Goal: Task Accomplishment & Management: Use online tool/utility

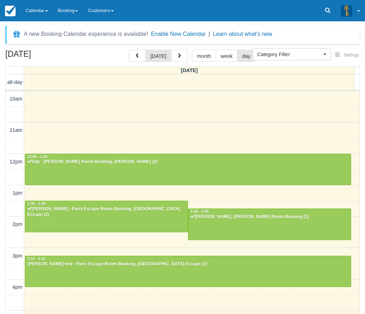
select select
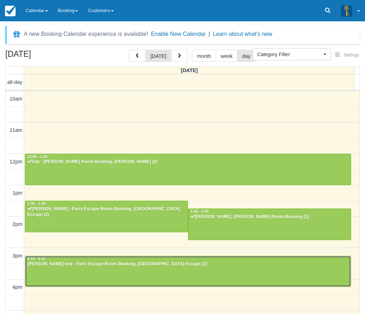
scroll to position [126, 0]
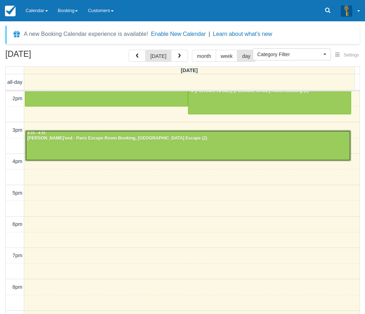
click at [58, 143] on div at bounding box center [188, 146] width 326 height 31
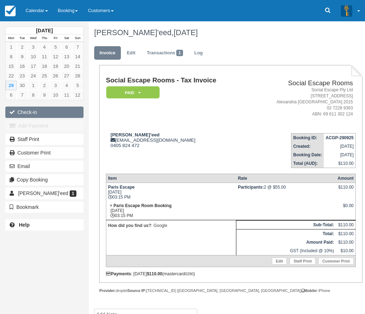
click at [15, 111] on icon "button" at bounding box center [14, 112] width 8 height 5
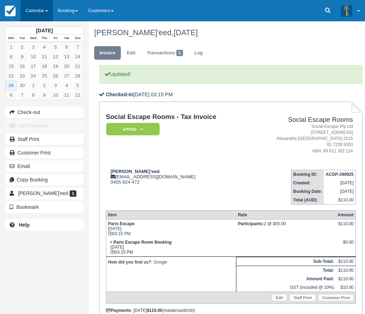
click at [41, 10] on link "Calendar" at bounding box center [37, 10] width 32 height 21
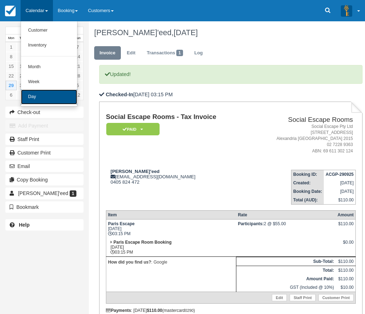
click at [40, 96] on link "Day" at bounding box center [49, 97] width 56 height 15
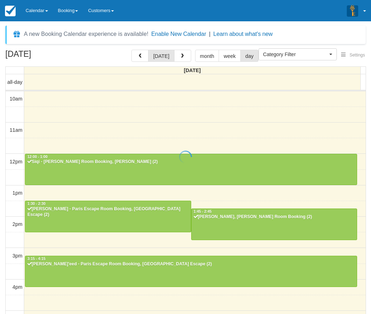
select select
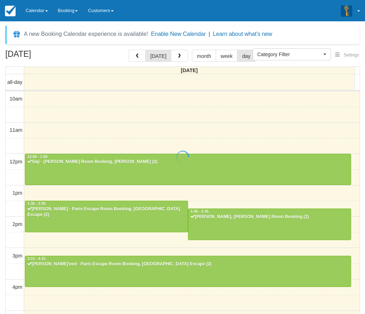
scroll to position [149, 0]
